Goal: Transaction & Acquisition: Purchase product/service

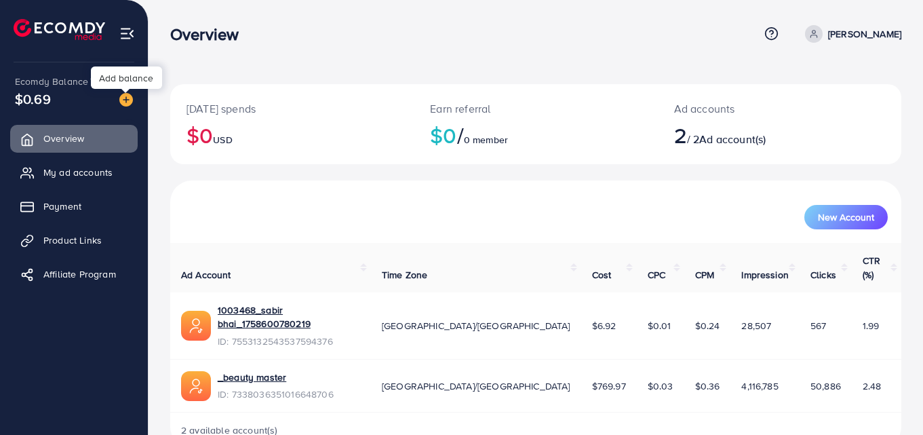
click at [128, 100] on img at bounding box center [126, 100] width 14 height 14
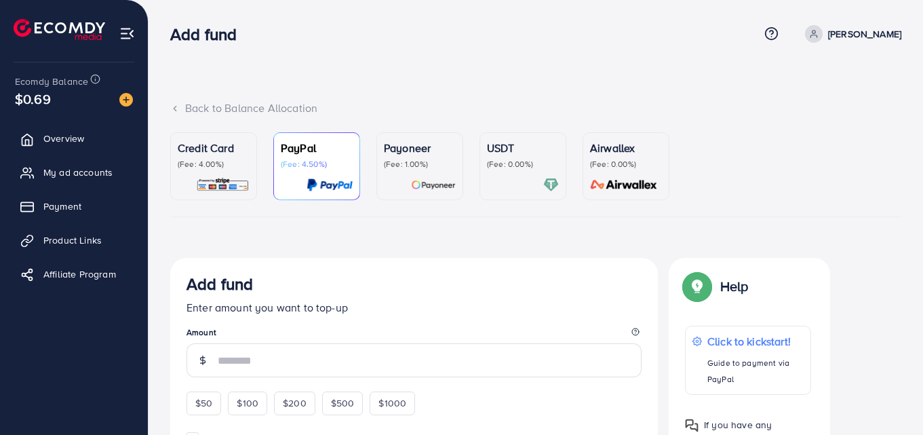
click at [518, 166] on p "(Fee: 0.00%)" at bounding box center [523, 164] width 72 height 11
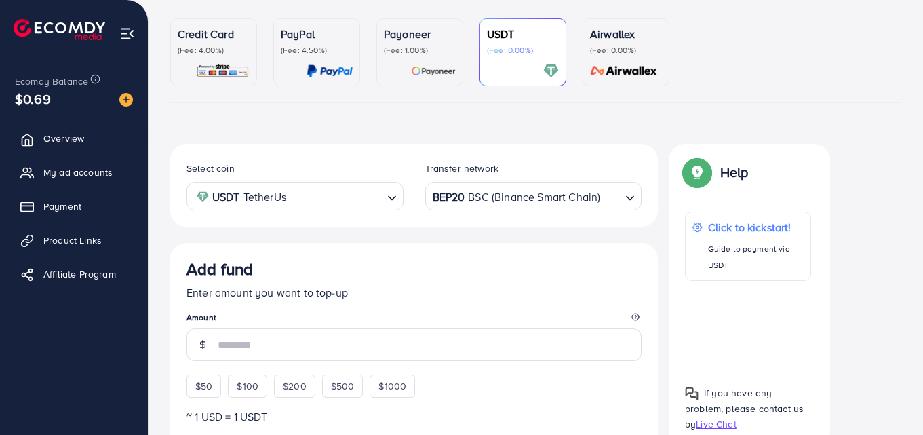
scroll to position [136, 0]
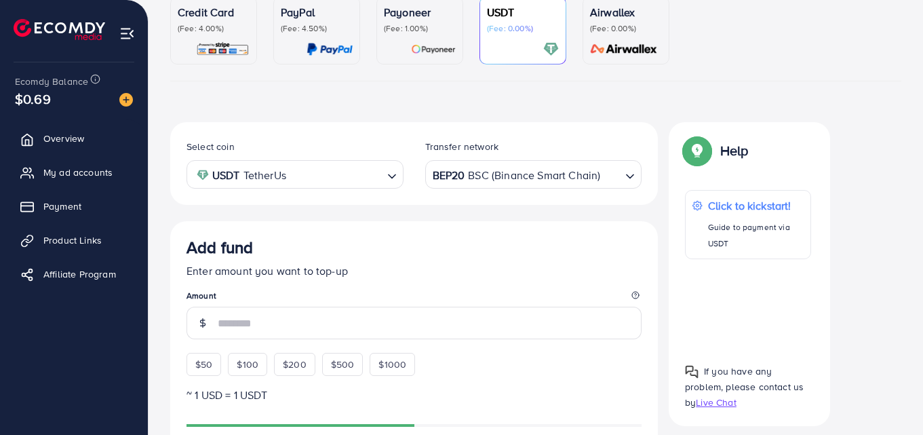
click at [508, 175] on div "BEP20 BSC (Binance Smart Chain)" at bounding box center [526, 173] width 192 height 24
click at [249, 368] on span "$100" at bounding box center [248, 364] width 22 height 14
type input "***"
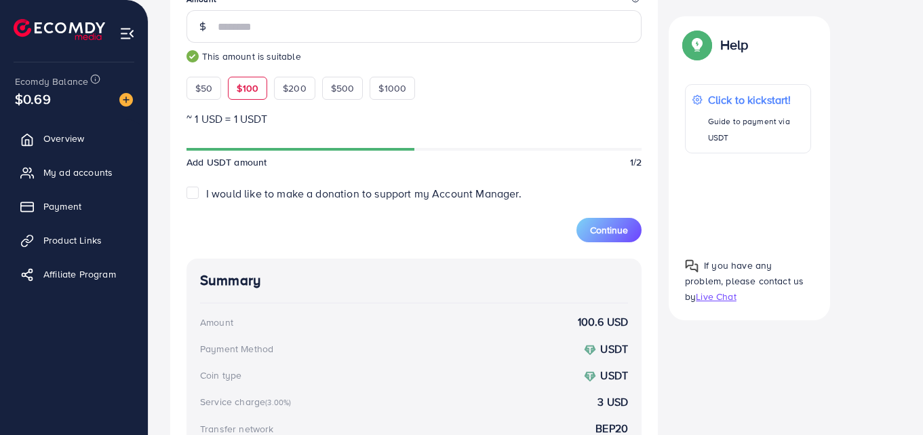
scroll to position [455, 0]
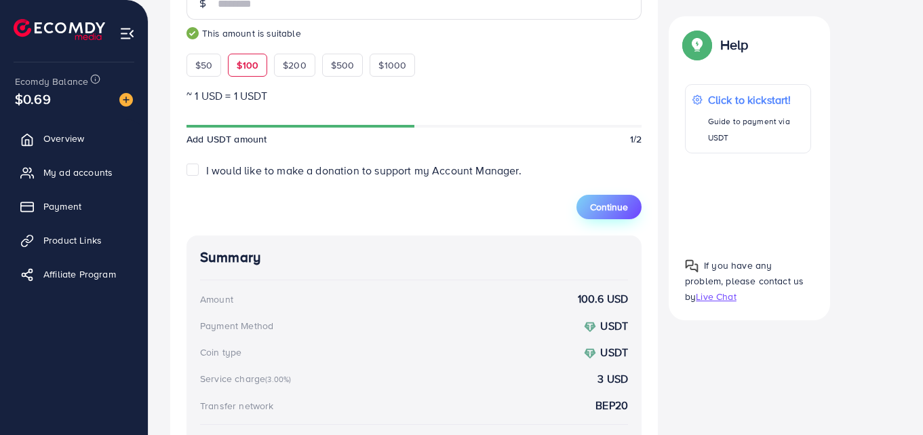
click at [600, 208] on span "Continue" at bounding box center [609, 207] width 38 height 14
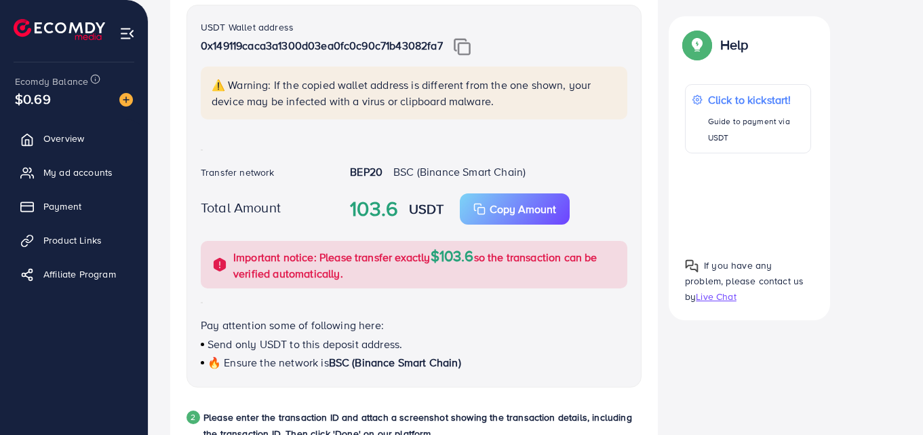
scroll to position [319, 0]
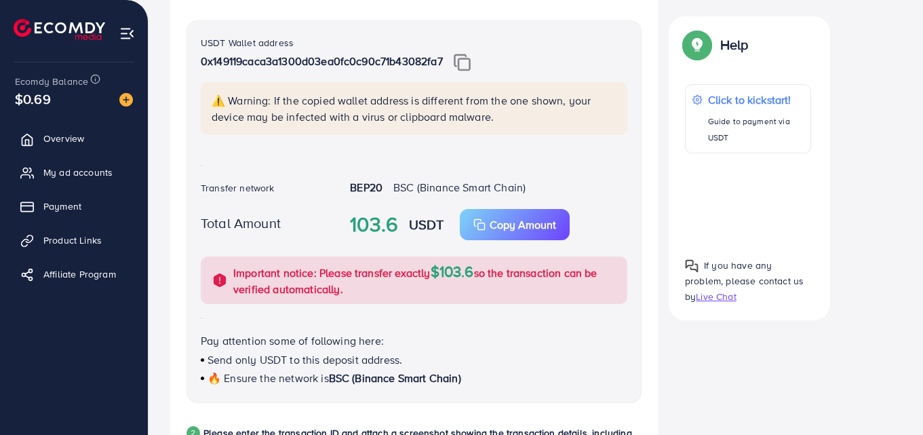
click at [471, 62] on img at bounding box center [462, 63] width 17 height 18
click at [483, 227] on icon "button" at bounding box center [479, 224] width 12 height 12
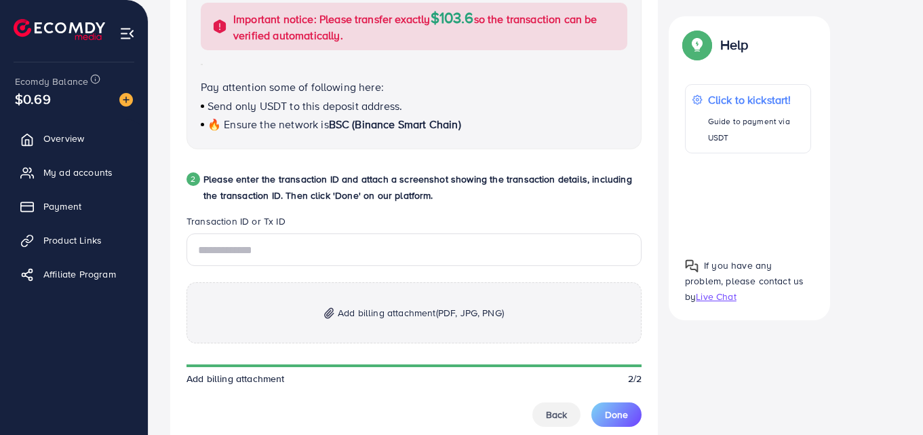
scroll to position [577, 0]
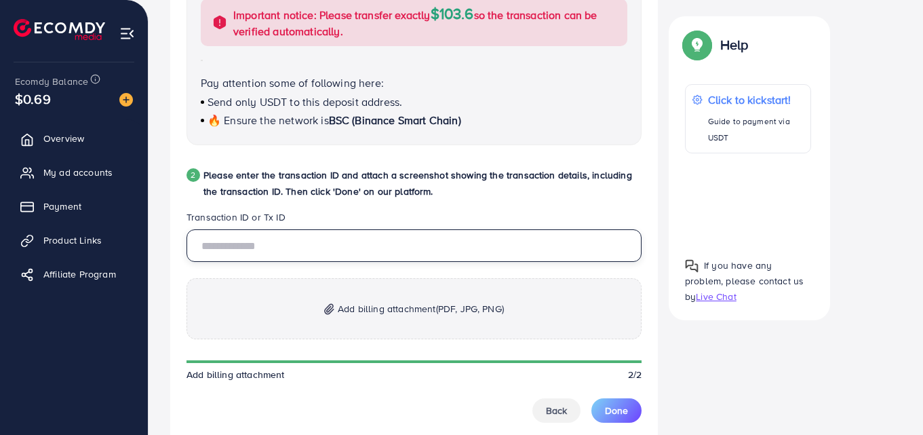
click at [265, 240] on input "text" at bounding box center [414, 245] width 455 height 33
paste input "**********"
type input "**********"
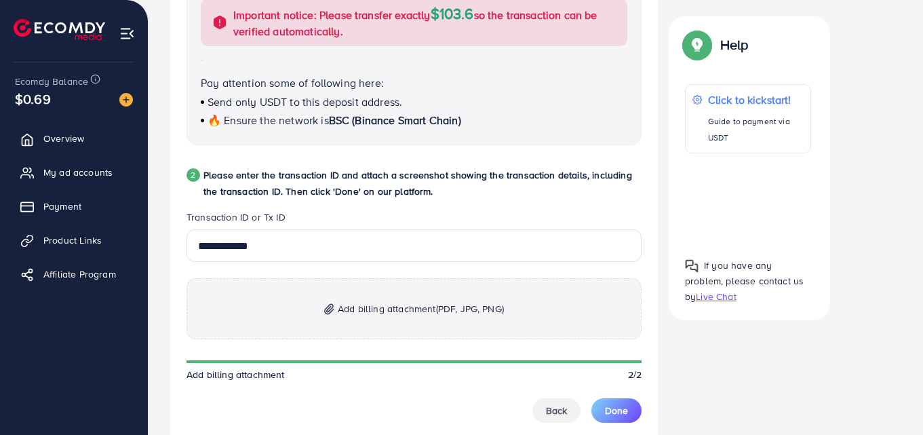
click at [414, 311] on span "Add billing attachment (PDF, JPG, PNG)" at bounding box center [421, 308] width 166 height 16
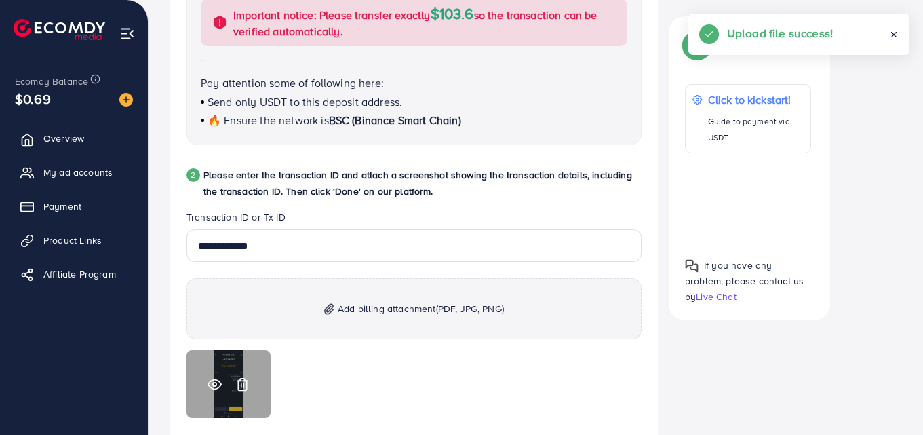
click at [214, 383] on circle at bounding box center [214, 384] width 3 height 3
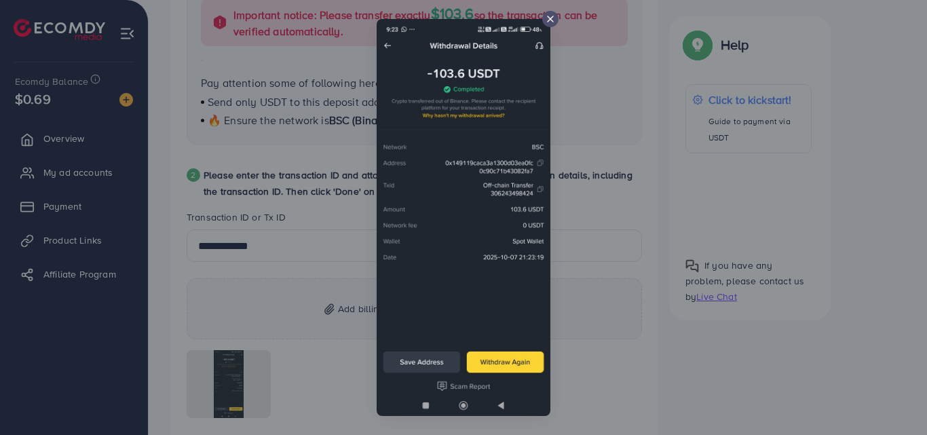
click at [551, 18] on line at bounding box center [549, 18] width 5 height 5
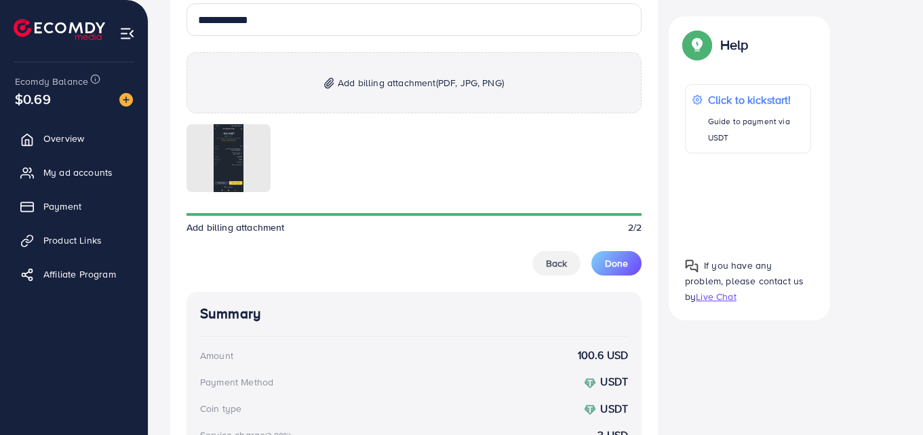
scroll to position [781, 0]
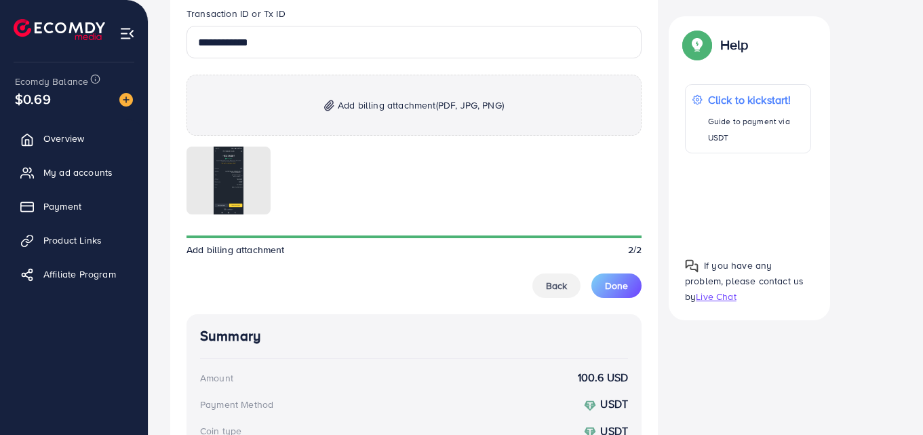
click at [614, 285] on span "Done" at bounding box center [616, 286] width 23 height 14
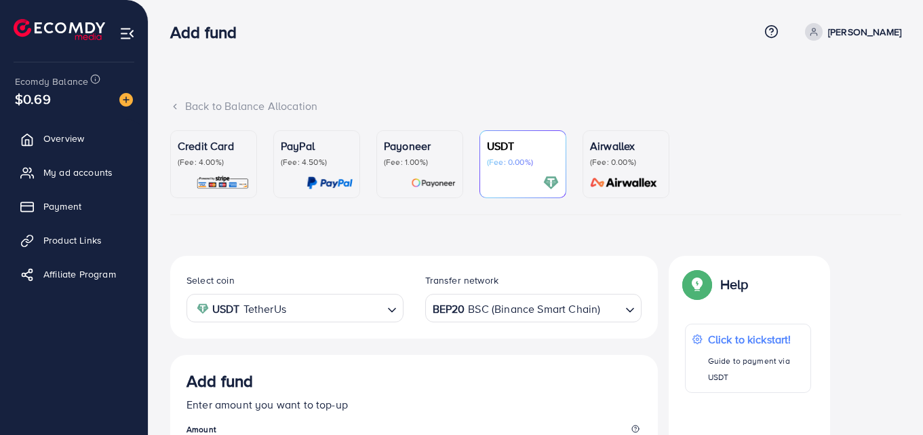
scroll to position [0, 0]
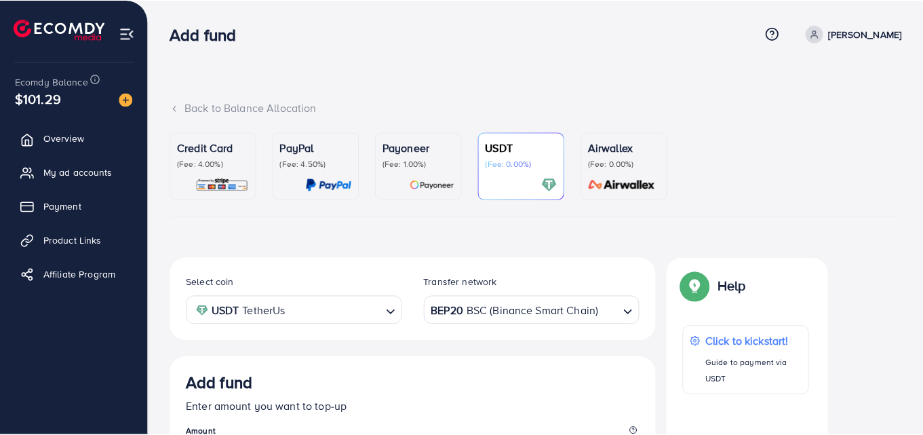
scroll to position [241, 0]
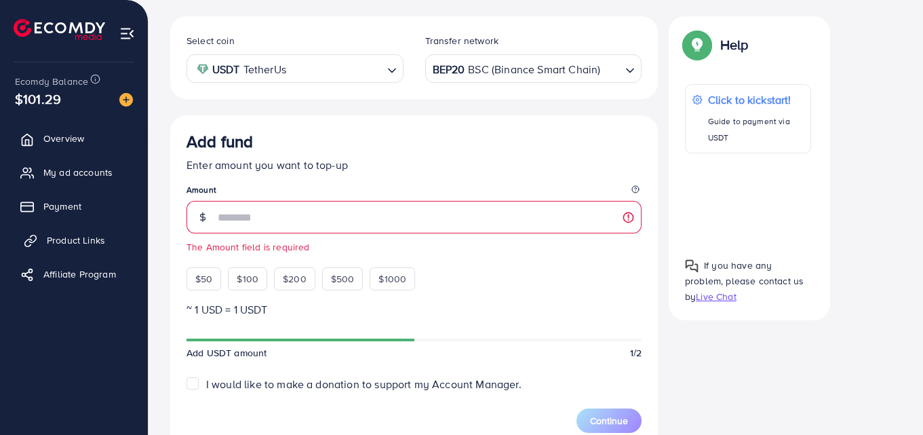
click at [81, 241] on span "Product Links" at bounding box center [76, 240] width 58 height 14
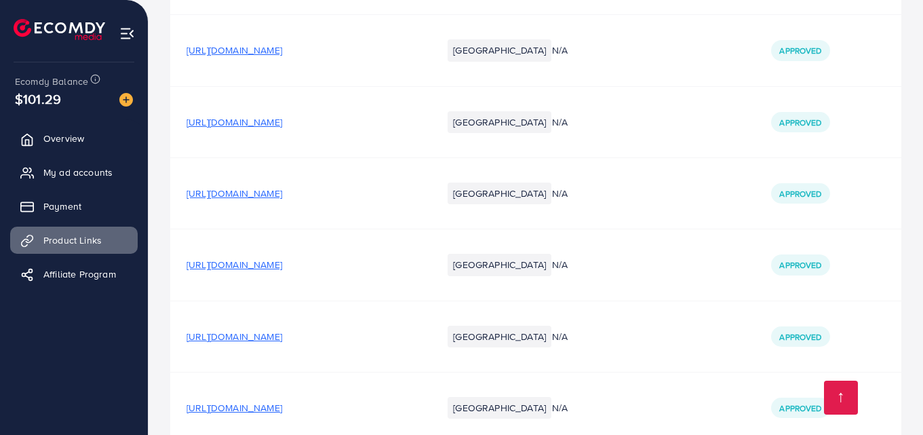
scroll to position [2358, 0]
